Goal: Task Accomplishment & Management: Manage account settings

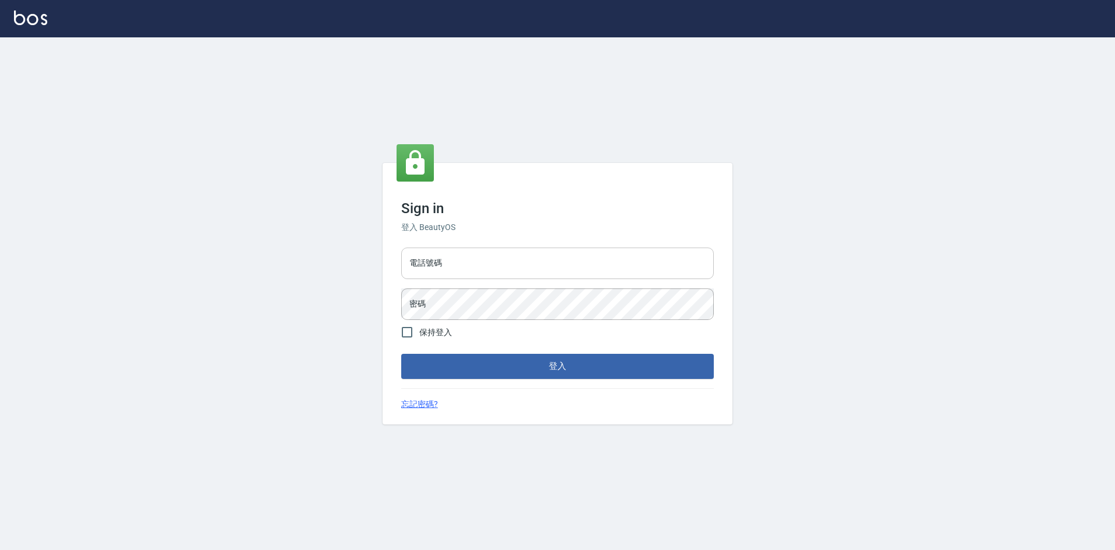
click at [443, 271] on input "電話號碼" at bounding box center [557, 263] width 313 height 32
type input "2308118"
click at [401, 354] on button "登入" at bounding box center [557, 366] width 313 height 25
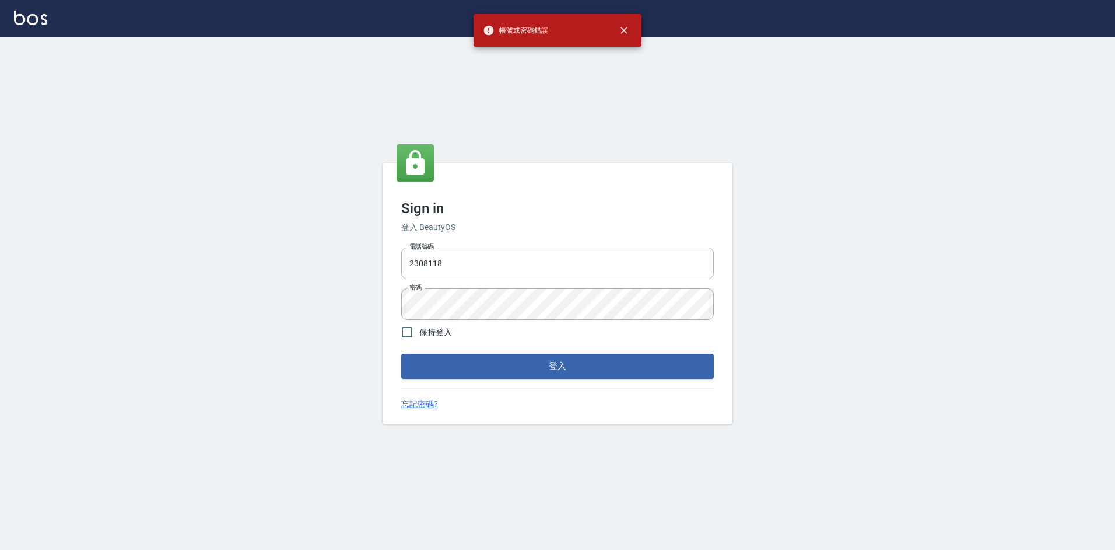
click at [437, 285] on div "電話號碼 [PHONE_NUMBER] 電話號碼 密碼 密碼" at bounding box center [558, 284] width 322 height 82
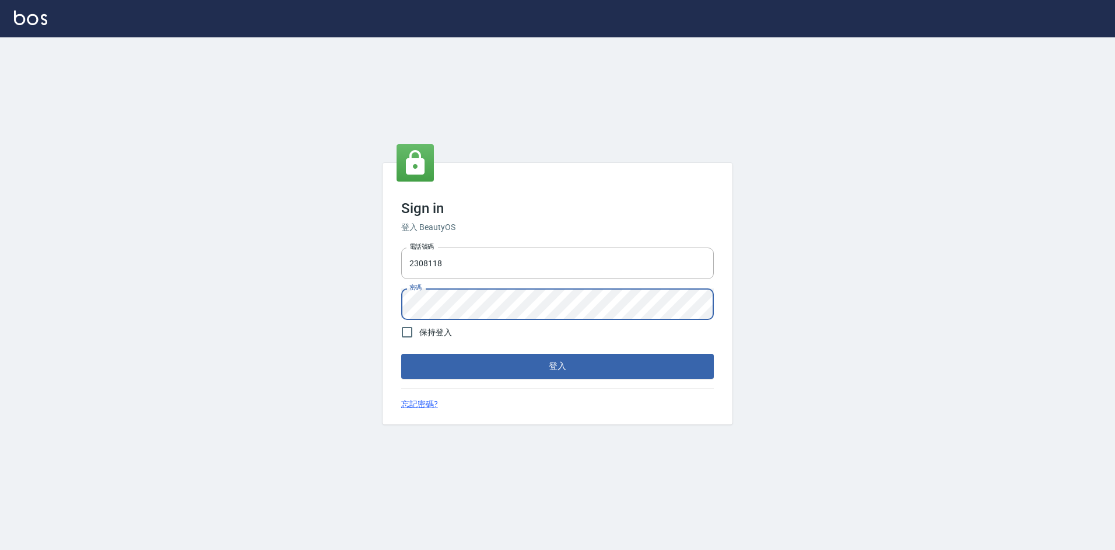
click at [367, 275] on div "Sign in 登入 BeautyOS 電話號碼 [PHONE_NUMBER] 電話號碼 密碼 密碼 保持登入 登入 忘記密碼?" at bounding box center [557, 293] width 1115 height 512
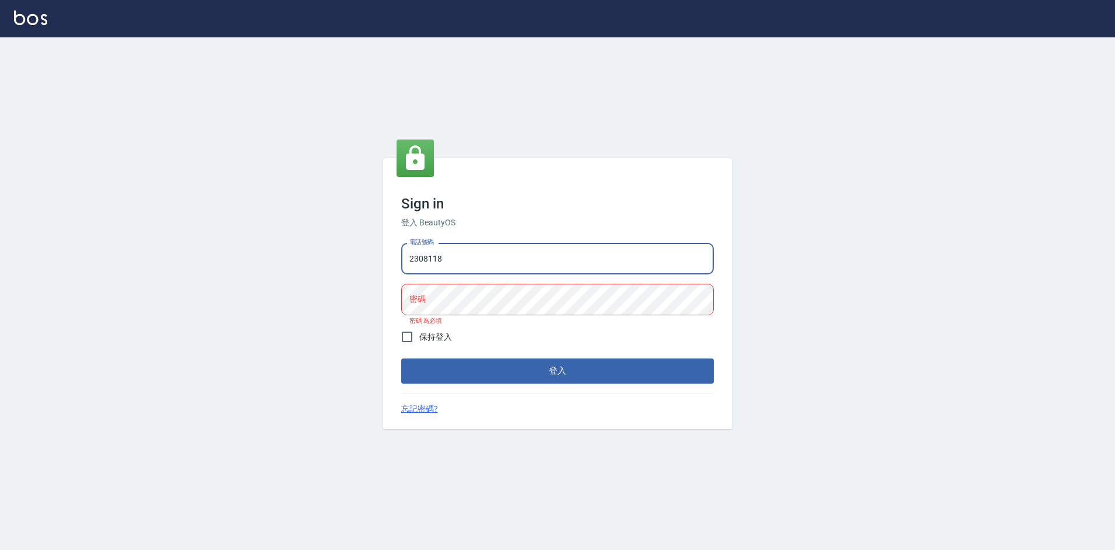
drag, startPoint x: 445, startPoint y: 248, endPoint x: 342, endPoint y: 267, distance: 105.0
click at [342, 267] on div "Sign in 登入 BeautyOS 電話號碼 [PHONE_NUMBER] 電話號碼 密碼 密碼 密碼為必填 保持登入 登入 忘記密碼?" at bounding box center [557, 293] width 1115 height 512
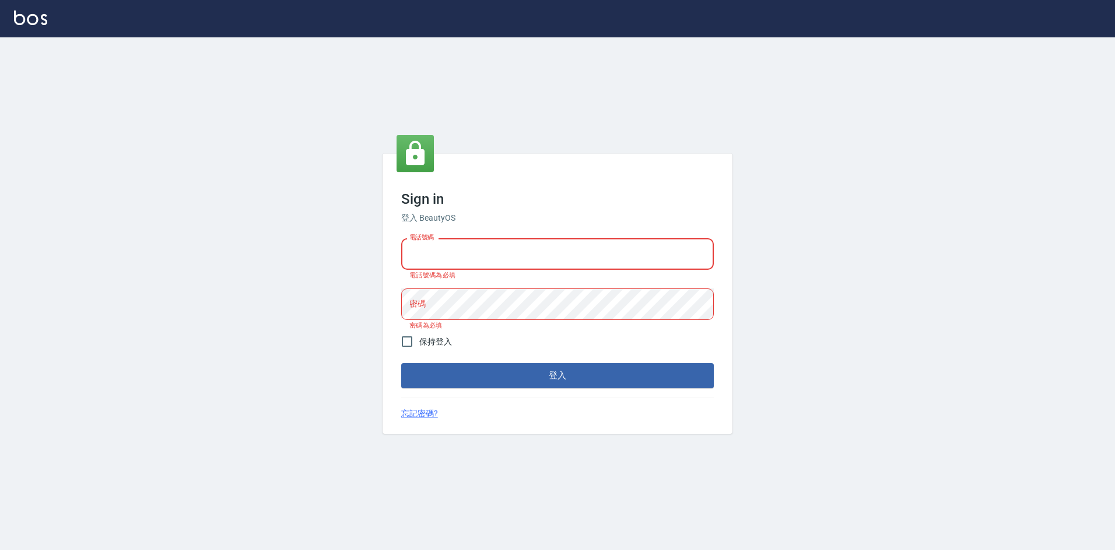
drag, startPoint x: 529, startPoint y: 259, endPoint x: 528, endPoint y: 252, distance: 7.0
click at [529, 259] on input "電話號碼" at bounding box center [557, 254] width 313 height 32
click at [100, 312] on div "Sign in 登入 BeautyOS 電話號碼 電話號碼 電話號碼為必填 密碼 密碼 密碼為必填 保持登入 登入 忘記密碼?" at bounding box center [557, 293] width 1115 height 512
click at [288, 188] on div "Sign in 登入 BeautyOS 電話號碼 電話號碼 電話號碼為必填 密碼 密碼 密碼為必填 保持登入 登入 忘記密碼?" at bounding box center [557, 293] width 1115 height 512
